Goal: Use online tool/utility

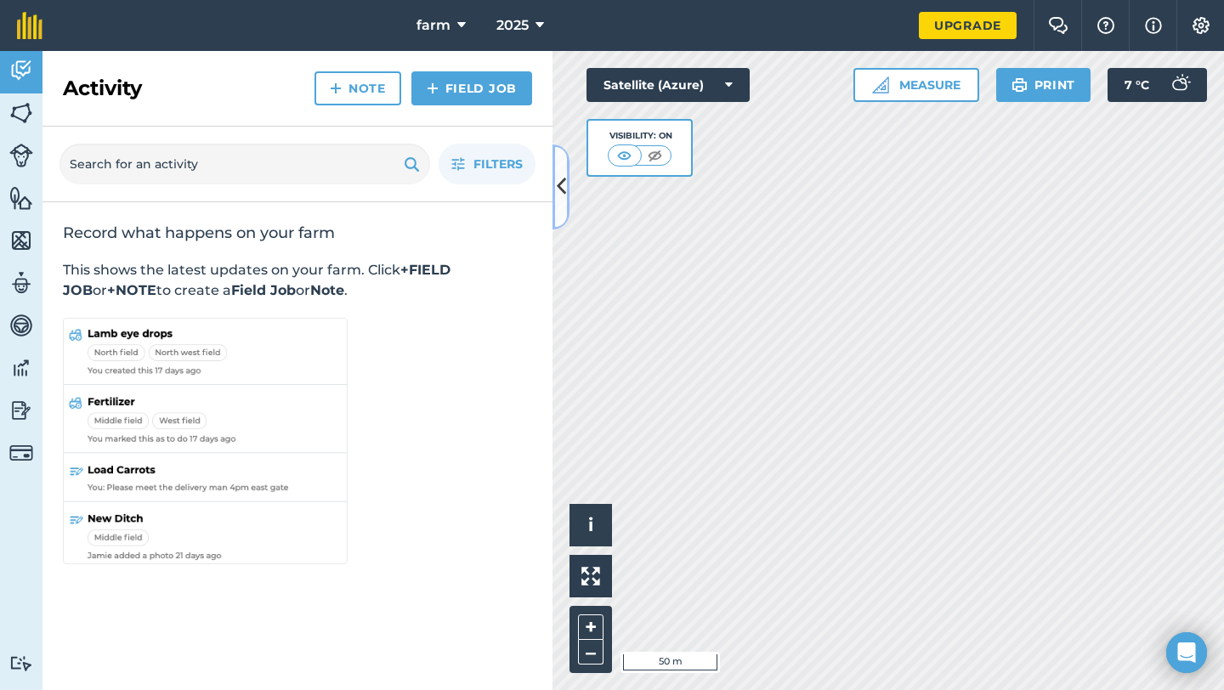
click at [562, 189] on icon at bounding box center [561, 187] width 9 height 30
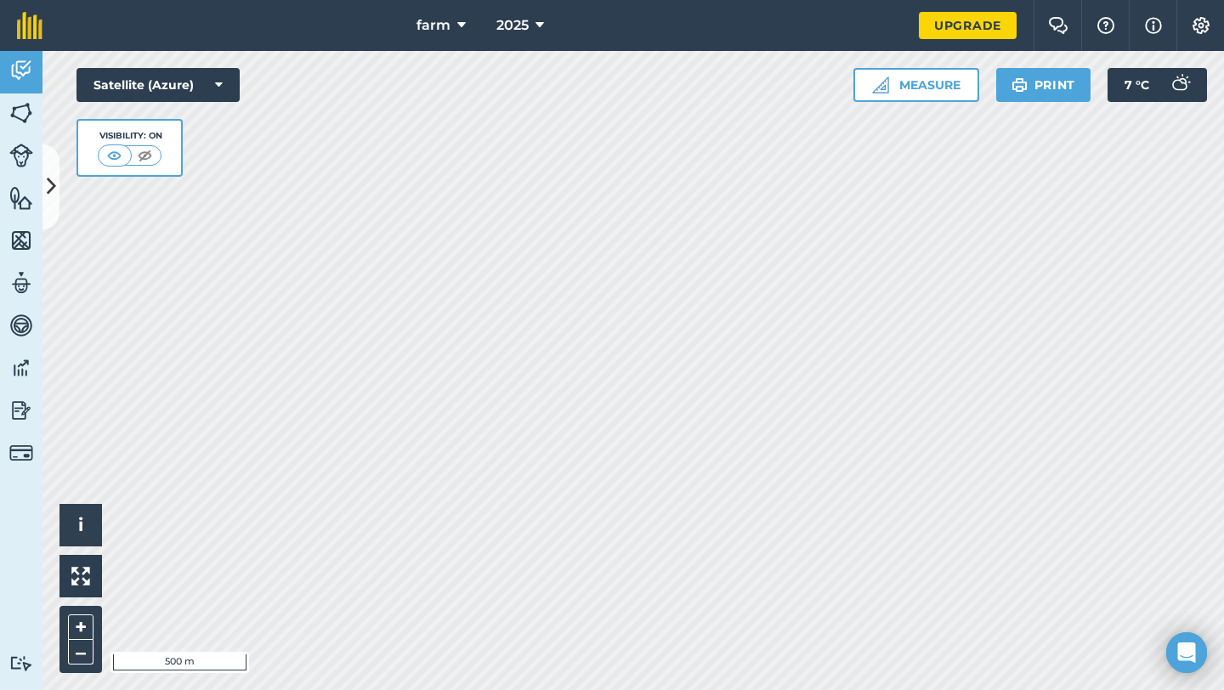
click at [660, 8] on div "farm 2025 Upgrade Farm Chat Help Info Settings Map printing is not available on…" at bounding box center [612, 345] width 1224 height 690
click at [847, 15] on div "farm 2025 Upgrade Farm Chat Help Info Settings Map printing is not available on…" at bounding box center [612, 345] width 1224 height 690
click at [805, 0] on html "farm 2025 Upgrade Farm Chat Help Info Settings Map printing is not available on…" at bounding box center [612, 345] width 1224 height 690
click at [905, 91] on button "Measure" at bounding box center [916, 85] width 126 height 34
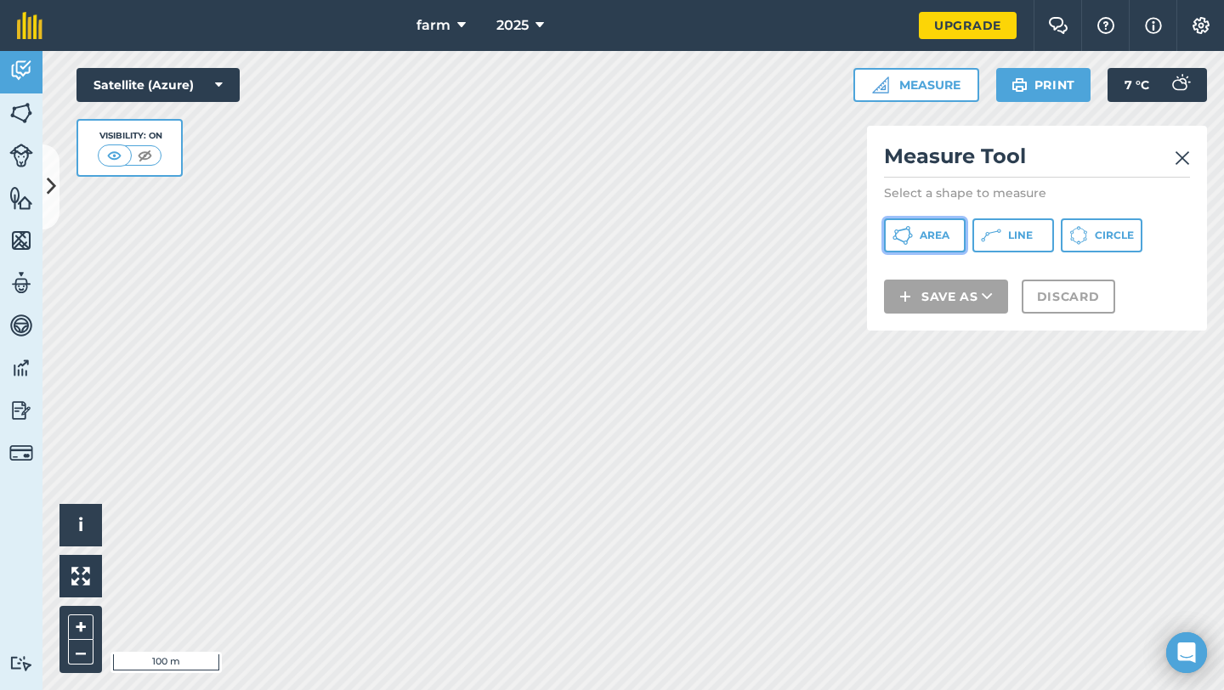
click at [930, 238] on span "Area" at bounding box center [935, 236] width 30 height 14
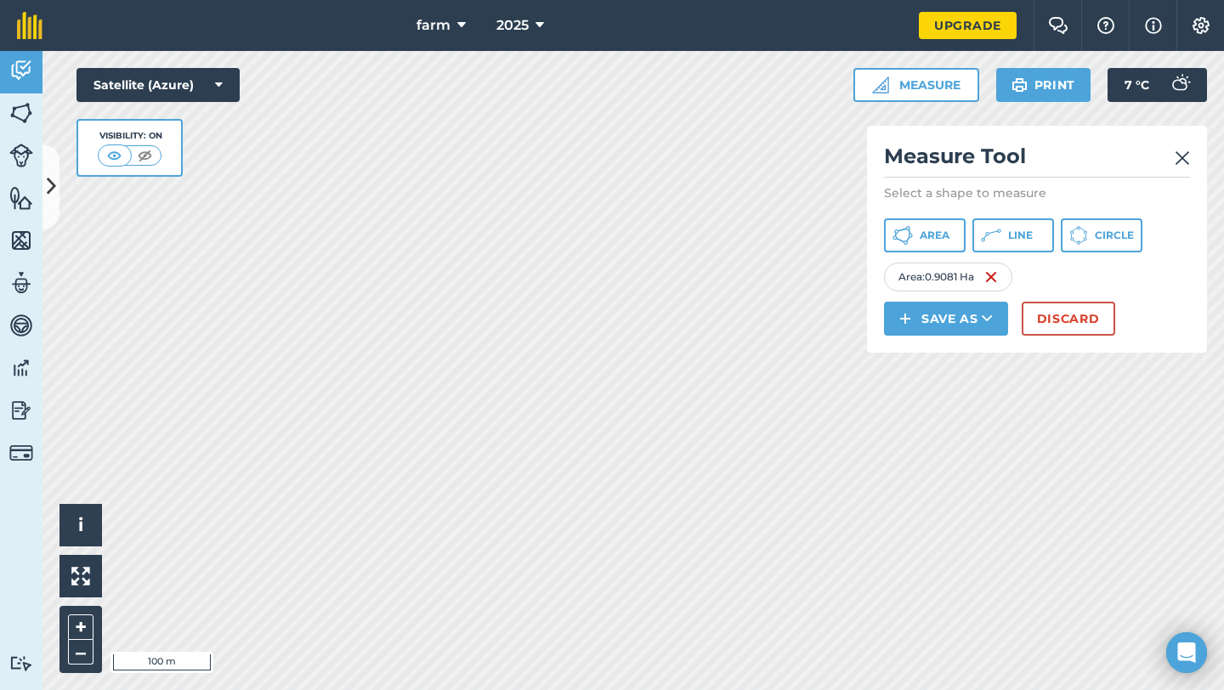
click at [1177, 162] on img at bounding box center [1182, 158] width 15 height 20
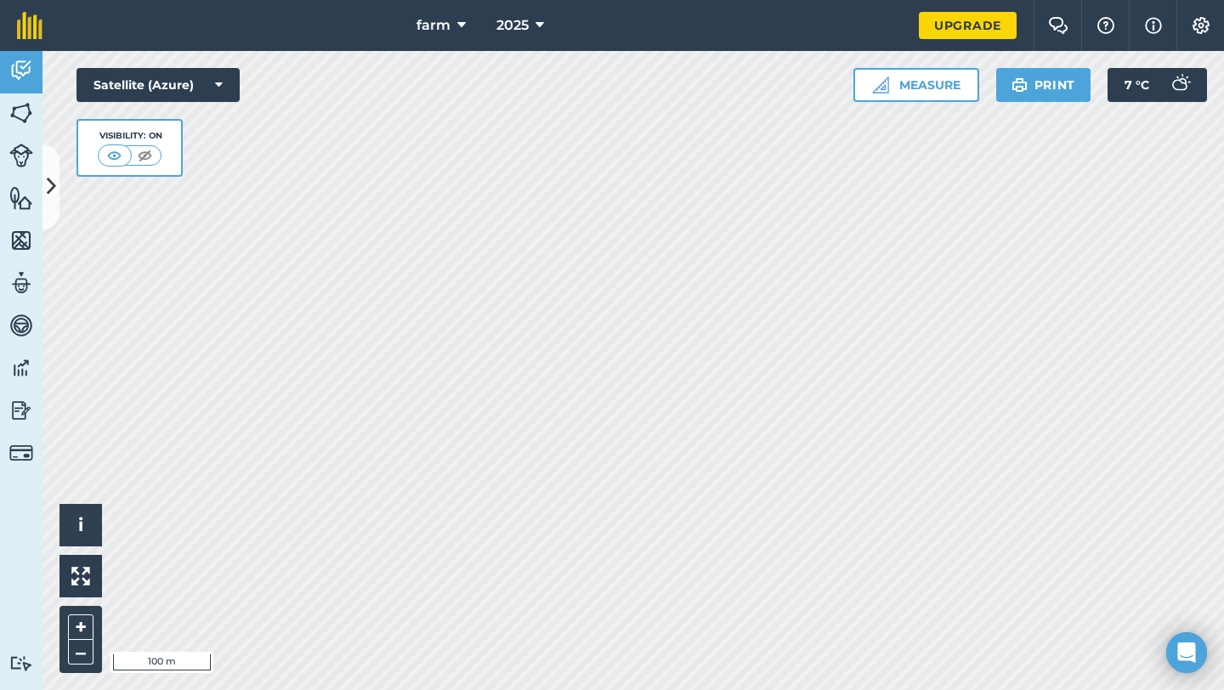
click at [870, 70] on div "Click to start drawing i © 2025 TomTom, Microsoft 100 m + – Satellite (Azure) V…" at bounding box center [632, 370] width 1181 height 639
click at [1010, 25] on div "farm 2025 Upgrade Farm Chat Help Info Settings Map printing is not available on…" at bounding box center [612, 345] width 1224 height 690
click at [889, 93] on button "Measure" at bounding box center [916, 85] width 126 height 34
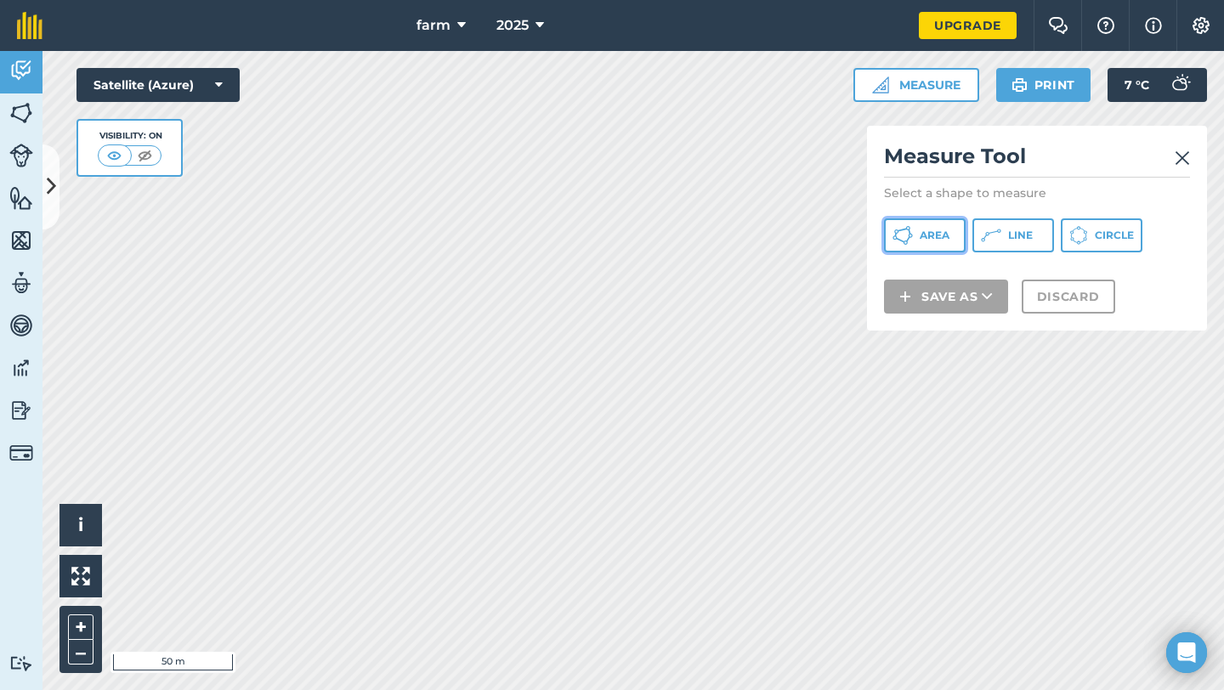
click at [934, 229] on span "Area" at bounding box center [935, 236] width 30 height 14
click at [947, 233] on span "Area" at bounding box center [935, 236] width 30 height 14
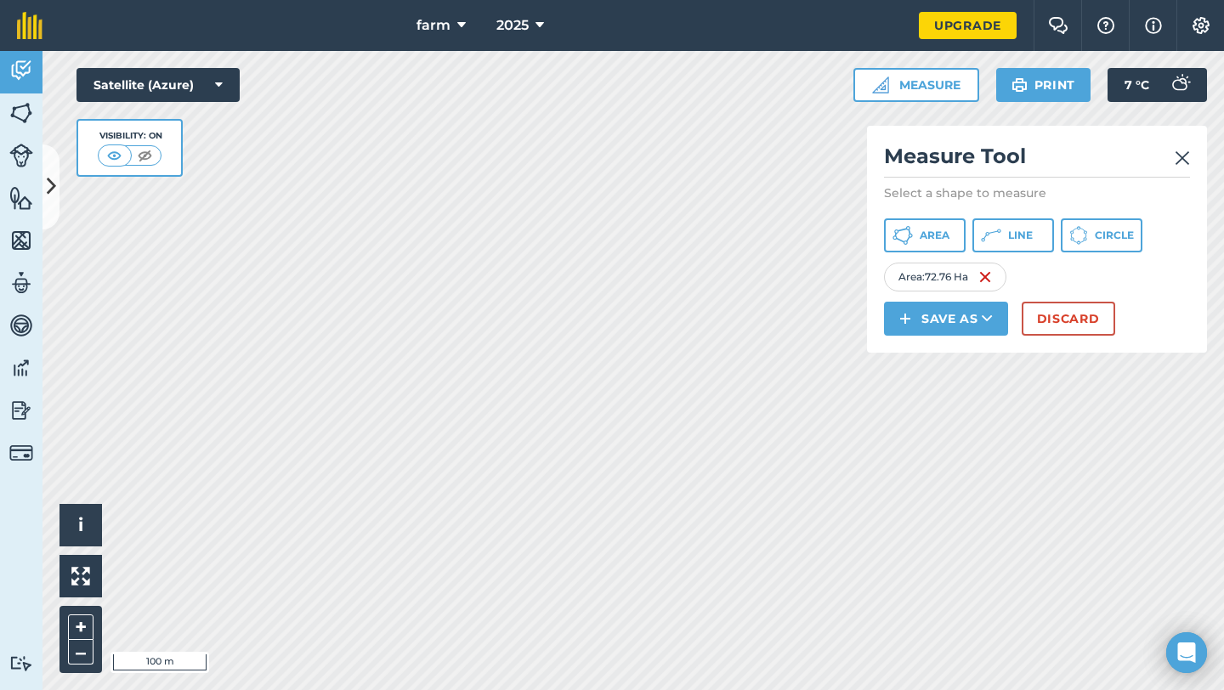
click at [1170, 148] on h2 "Measure Tool" at bounding box center [1037, 160] width 306 height 35
click at [1177, 157] on img at bounding box center [1182, 158] width 15 height 20
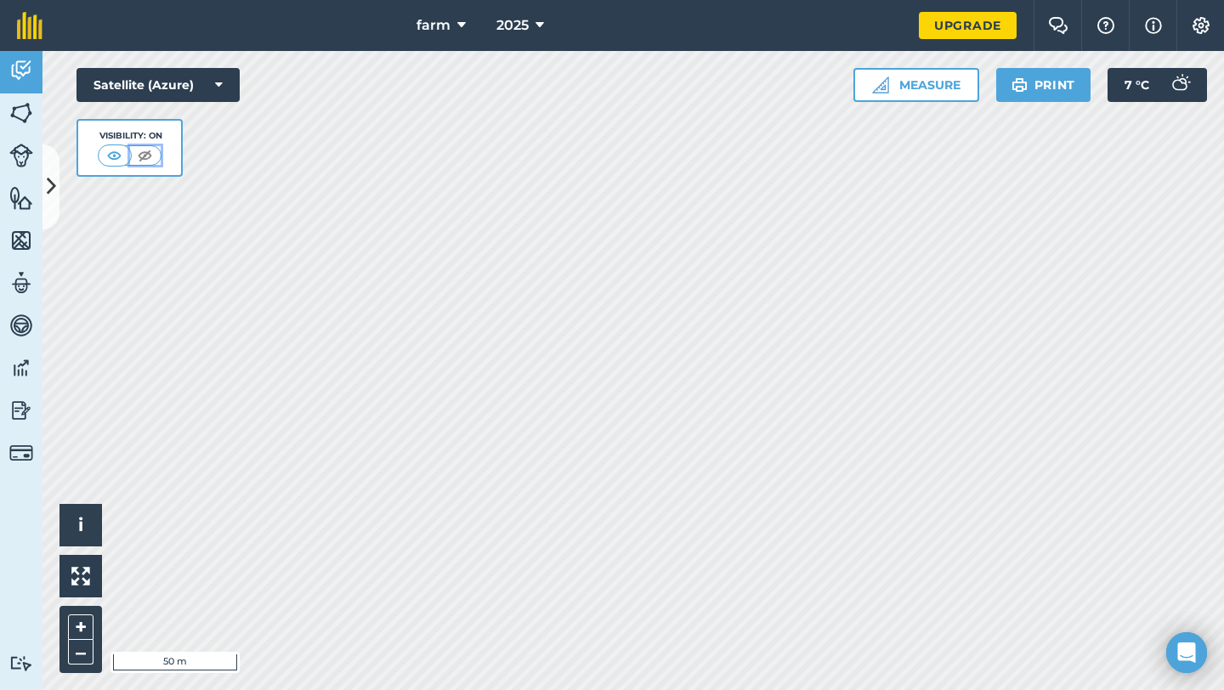
click at [147, 154] on img at bounding box center [144, 155] width 21 height 17
click at [119, 157] on img at bounding box center [115, 155] width 21 height 17
